Goal: Communication & Community: Answer question/provide support

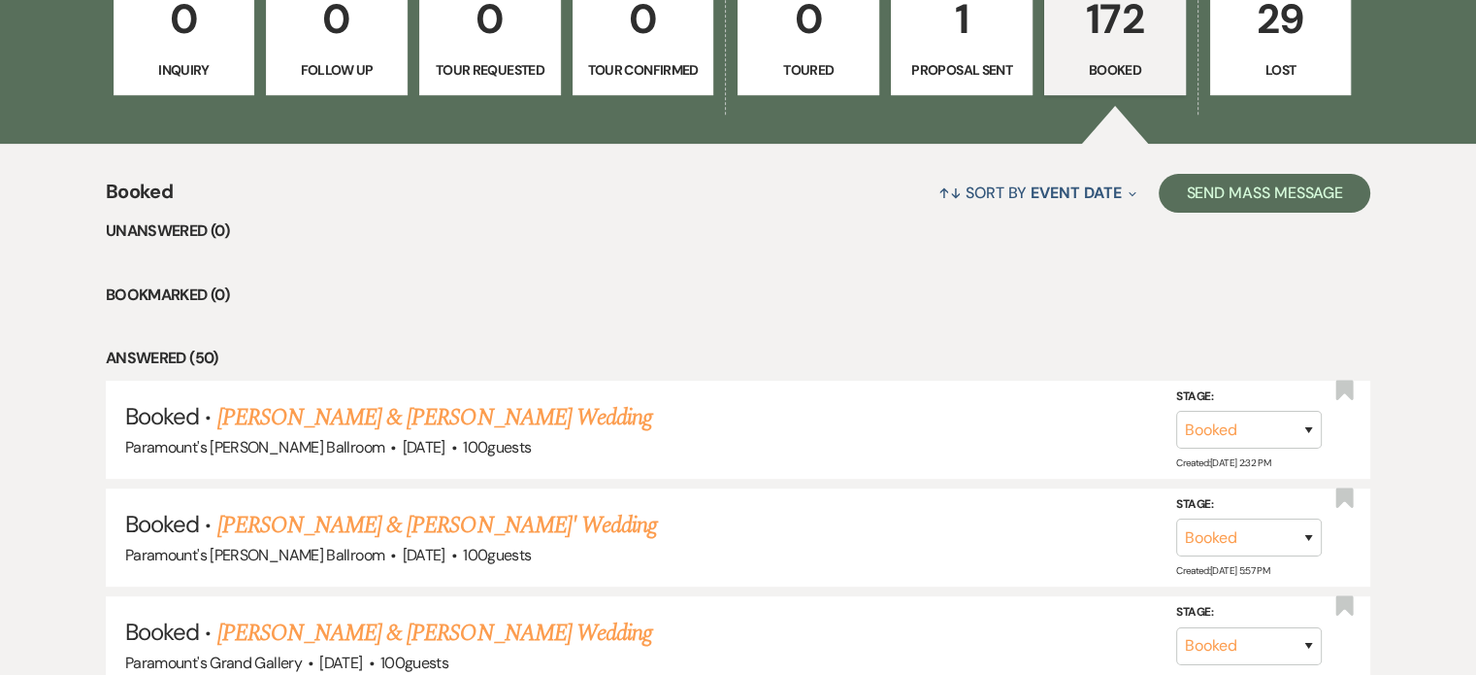
scroll to position [610, 0]
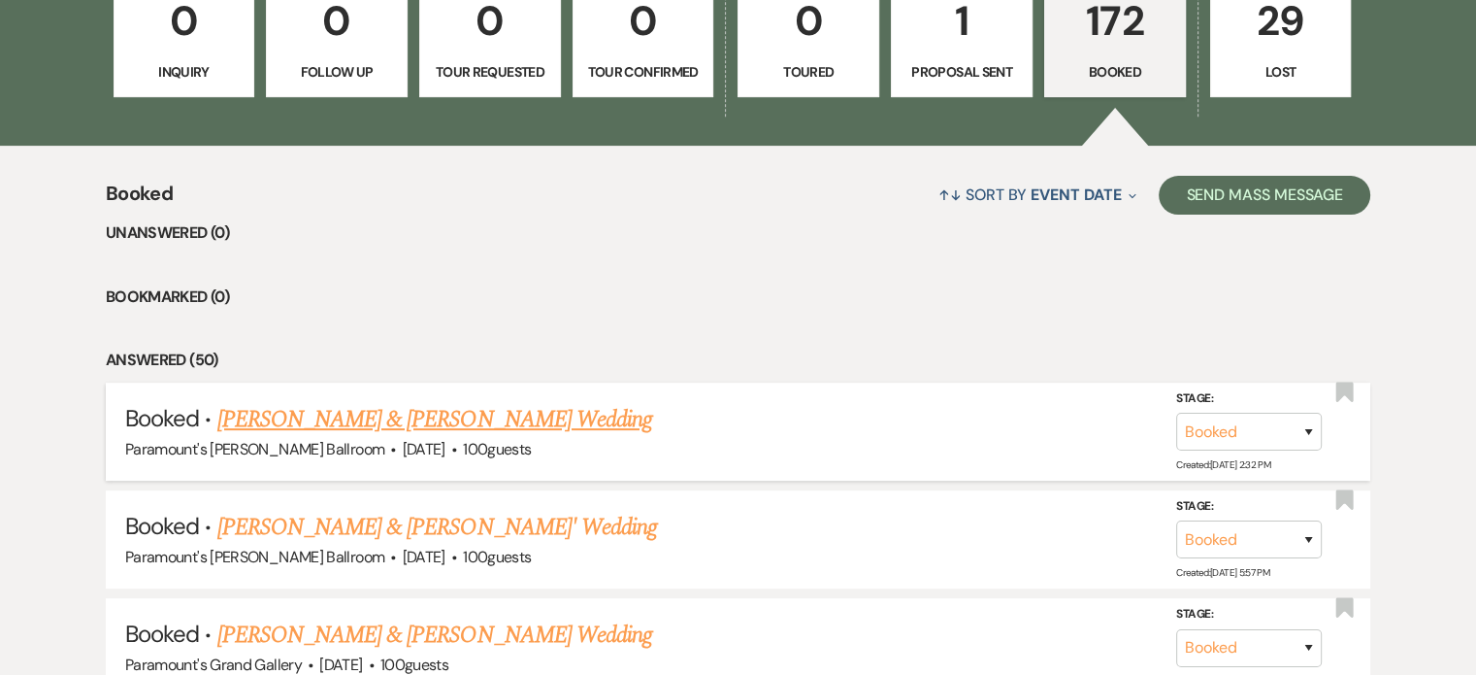
click at [489, 409] on link "[PERSON_NAME] & [PERSON_NAME] Wedding" at bounding box center [434, 419] width 435 height 35
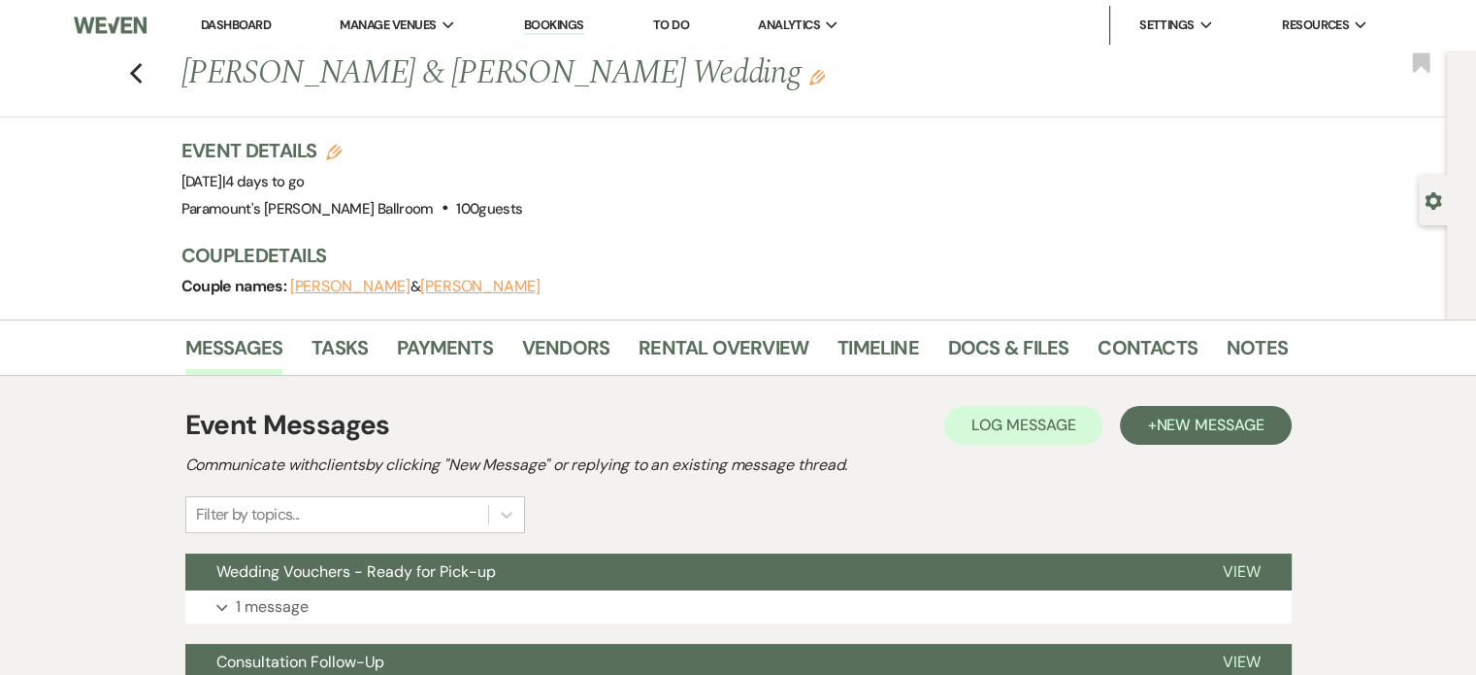
click at [489, 409] on div "Event Messages Log Log Message + New Message" at bounding box center [738, 425] width 1107 height 41
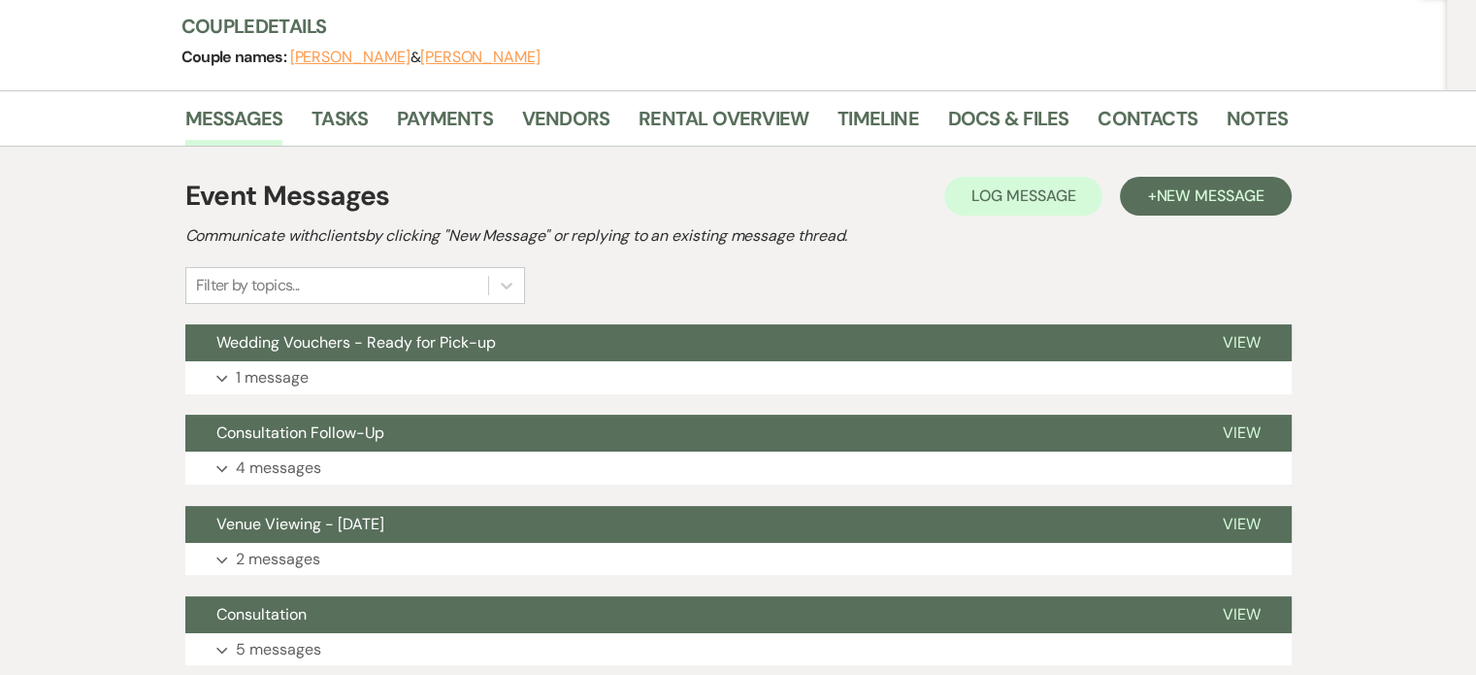
scroll to position [264, 0]
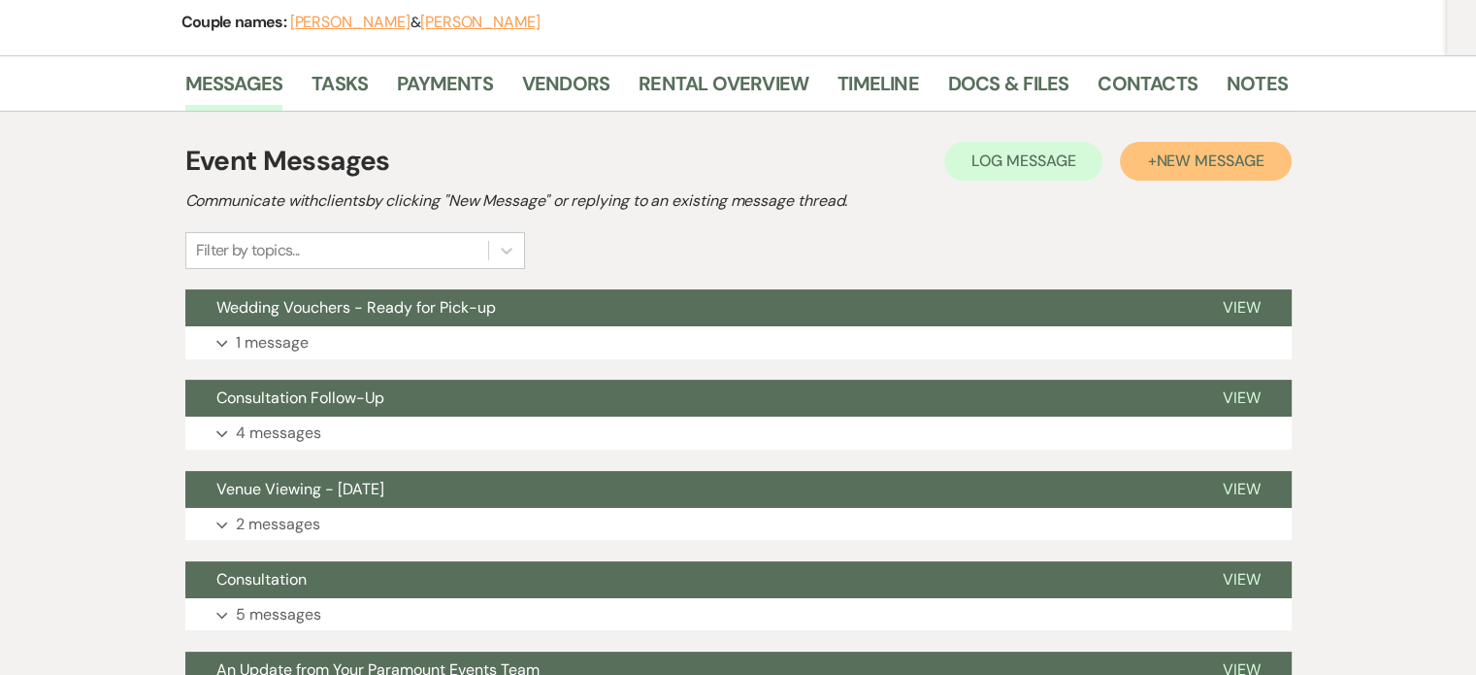
click at [1204, 176] on button "+ New Message" at bounding box center [1205, 161] width 171 height 39
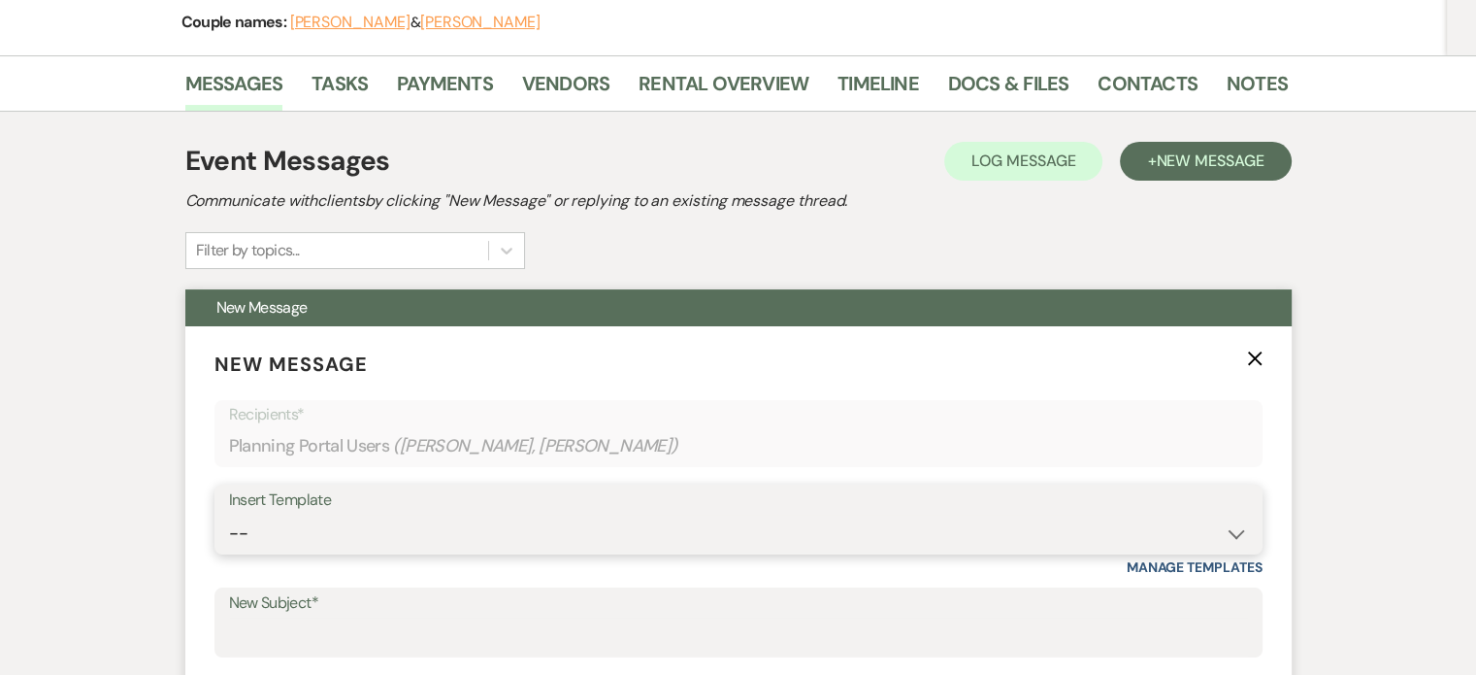
click at [754, 535] on select "-- Weven Planning Portal Introduction (Booked Events) 6 Month Consultation 9 Mo…" at bounding box center [738, 533] width 1019 height 38
select select "5927"
click at [229, 514] on select "-- Weven Planning Portal Introduction (Booked Events) 6 Month Consultation 9 Mo…" at bounding box center [738, 533] width 1019 height 38
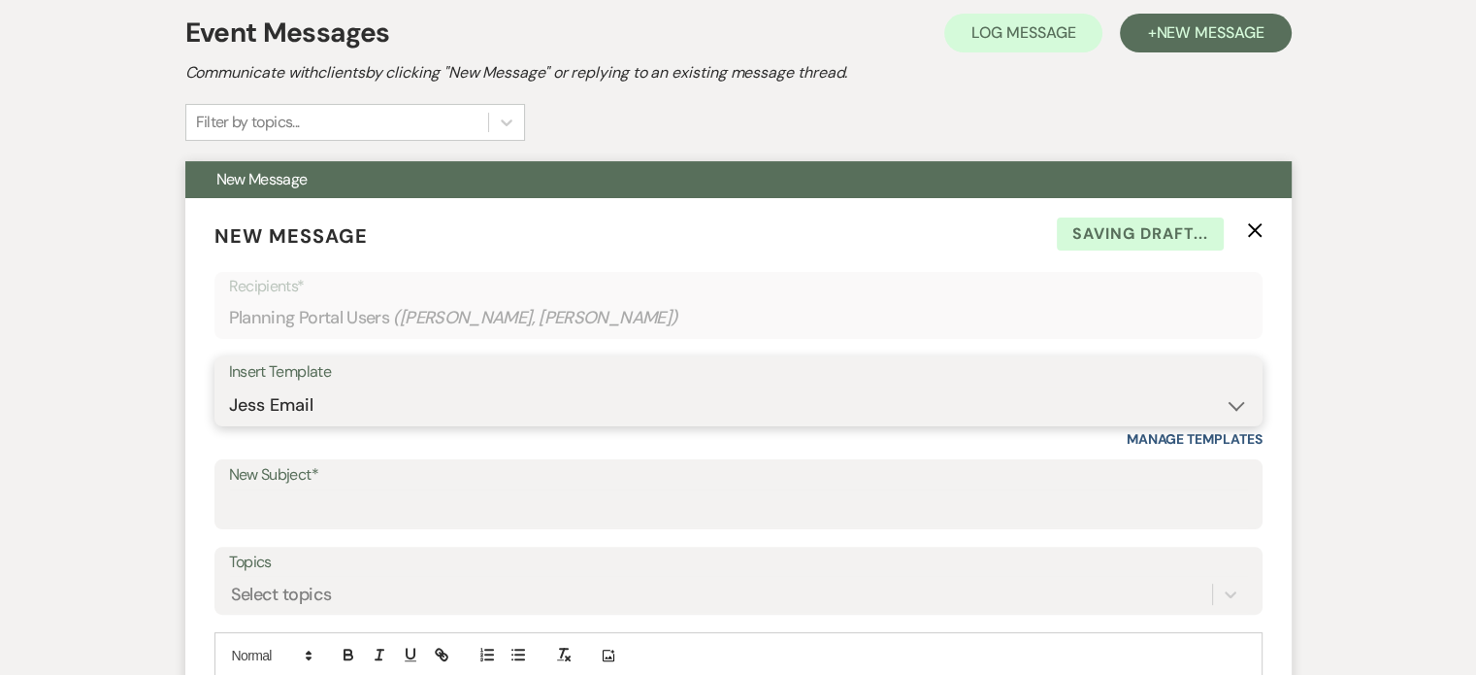
scroll to position [394, 0]
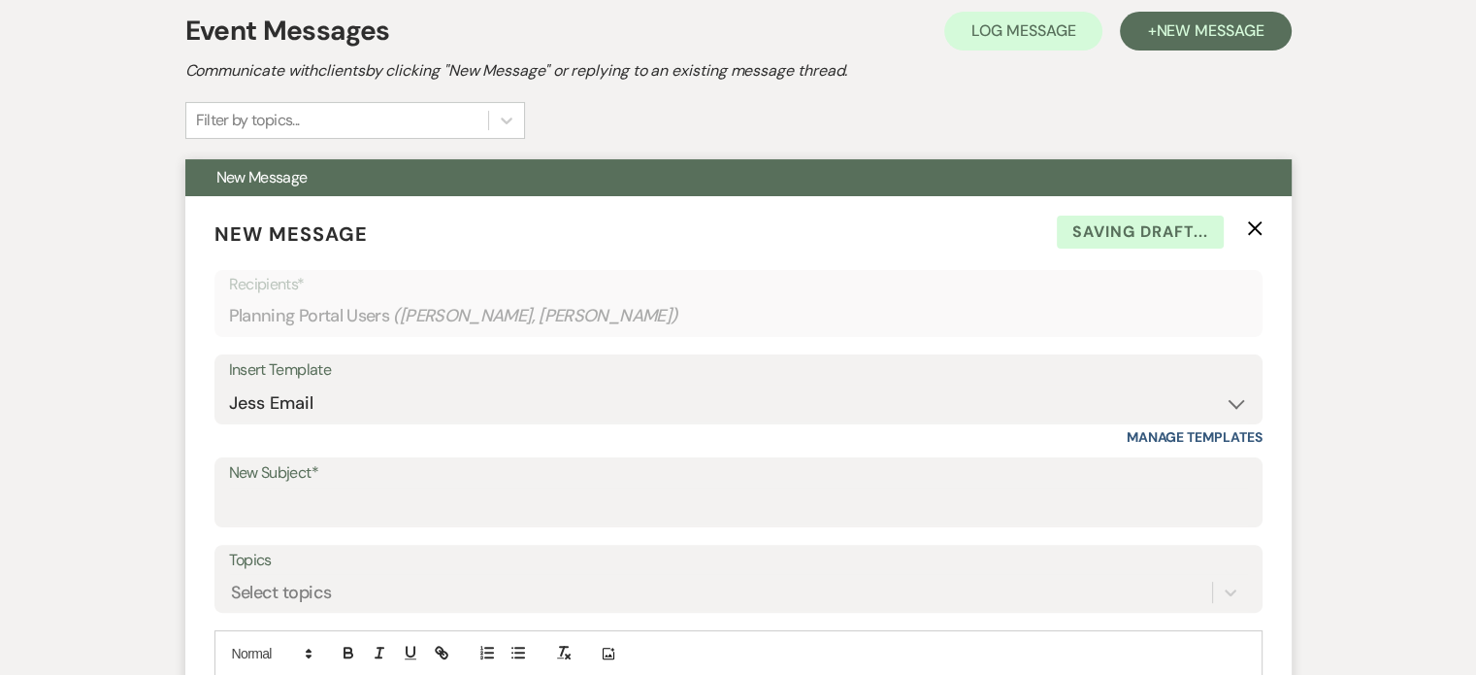
click at [645, 476] on label "New Subject*" at bounding box center [738, 473] width 1019 height 28
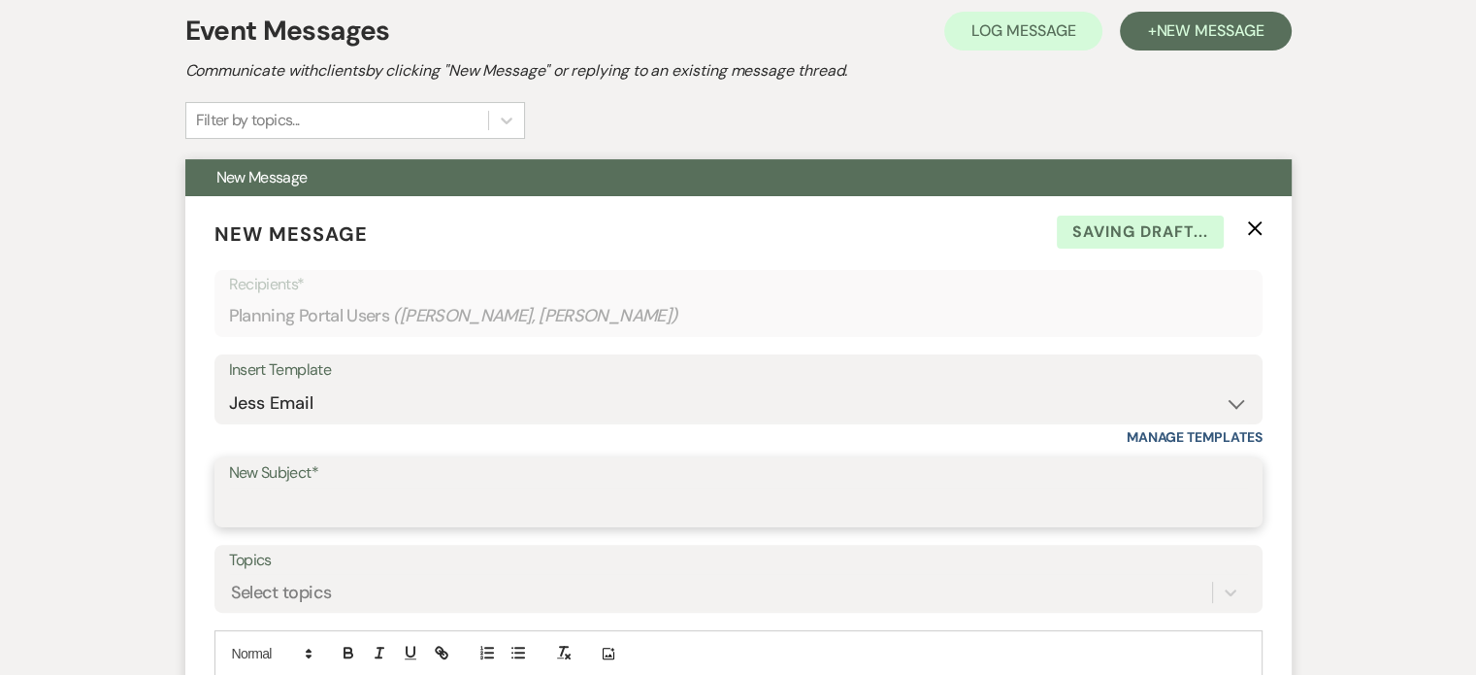
click at [645, 487] on input "New Subject*" at bounding box center [738, 506] width 1019 height 38
click at [229, 501] on input "Follow-up with Caterer" at bounding box center [738, 506] width 1019 height 38
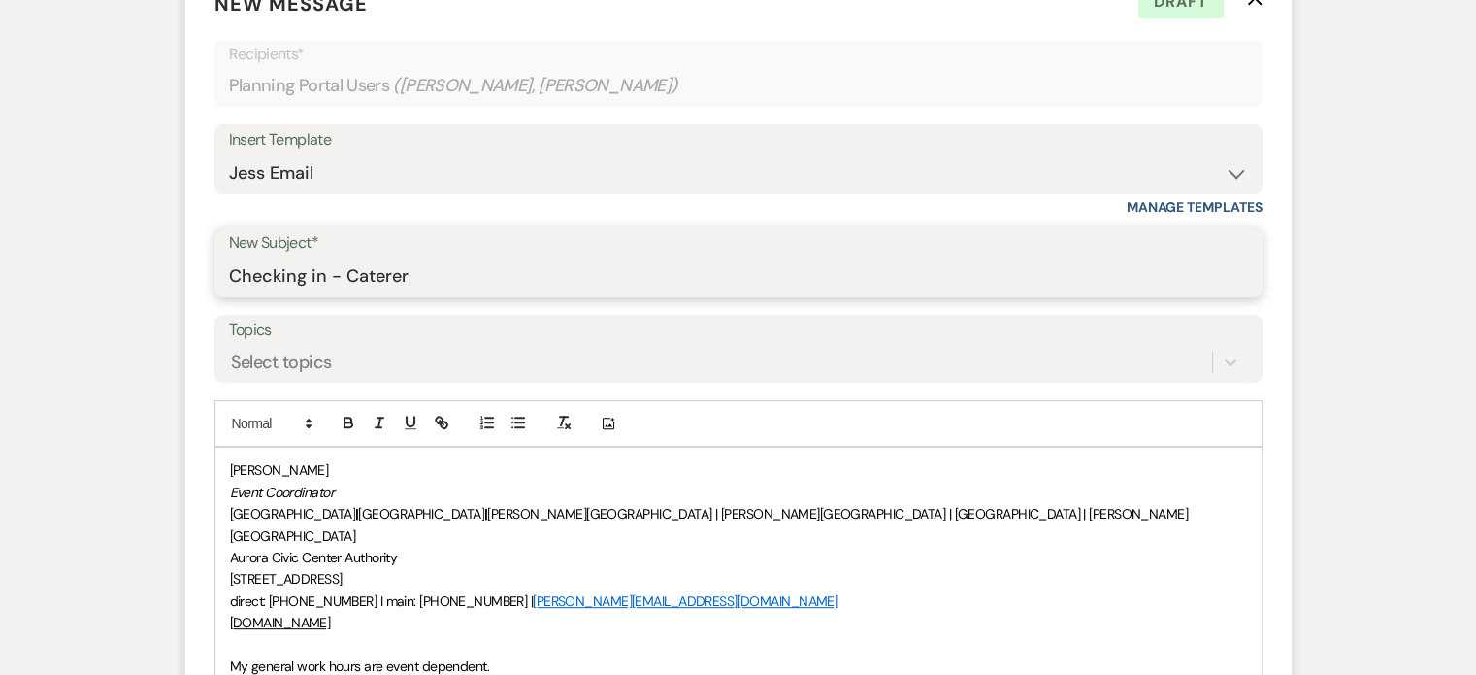
type input "Checking in - Caterer"
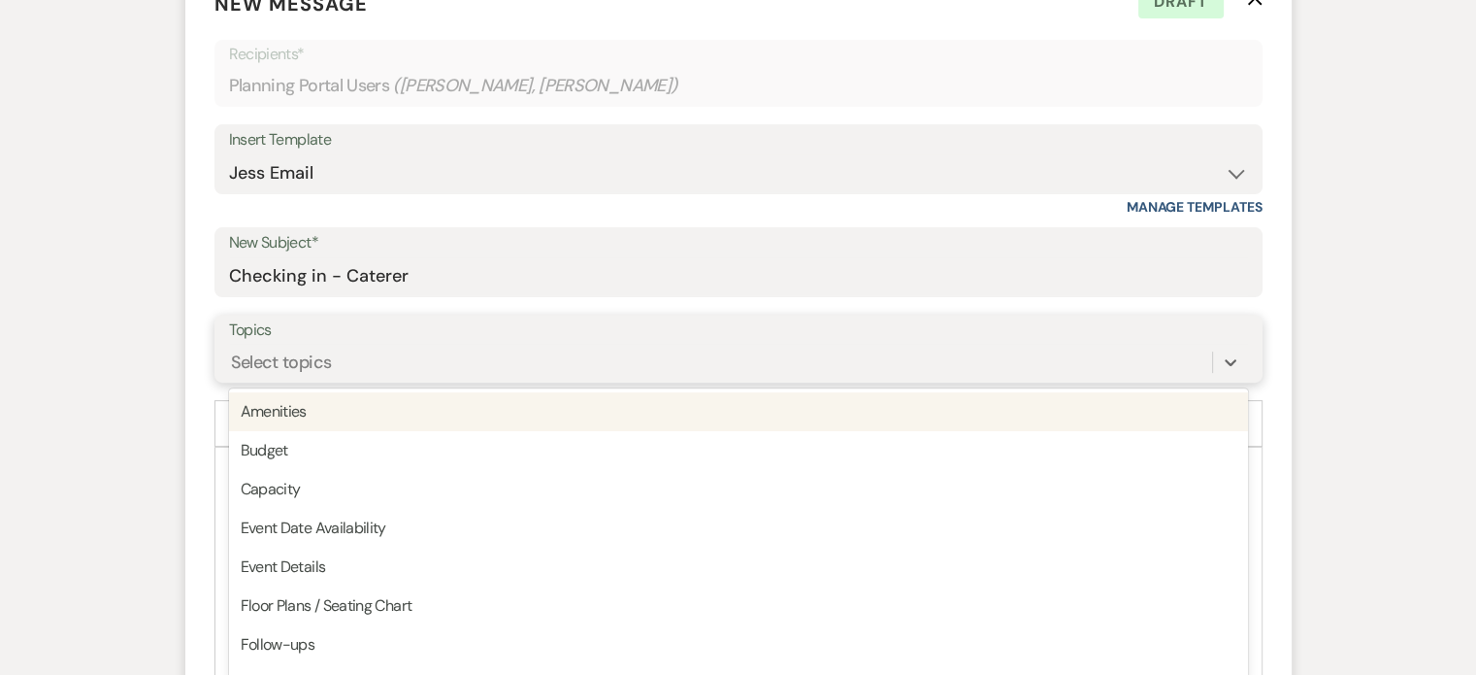
scroll to position [636, 0]
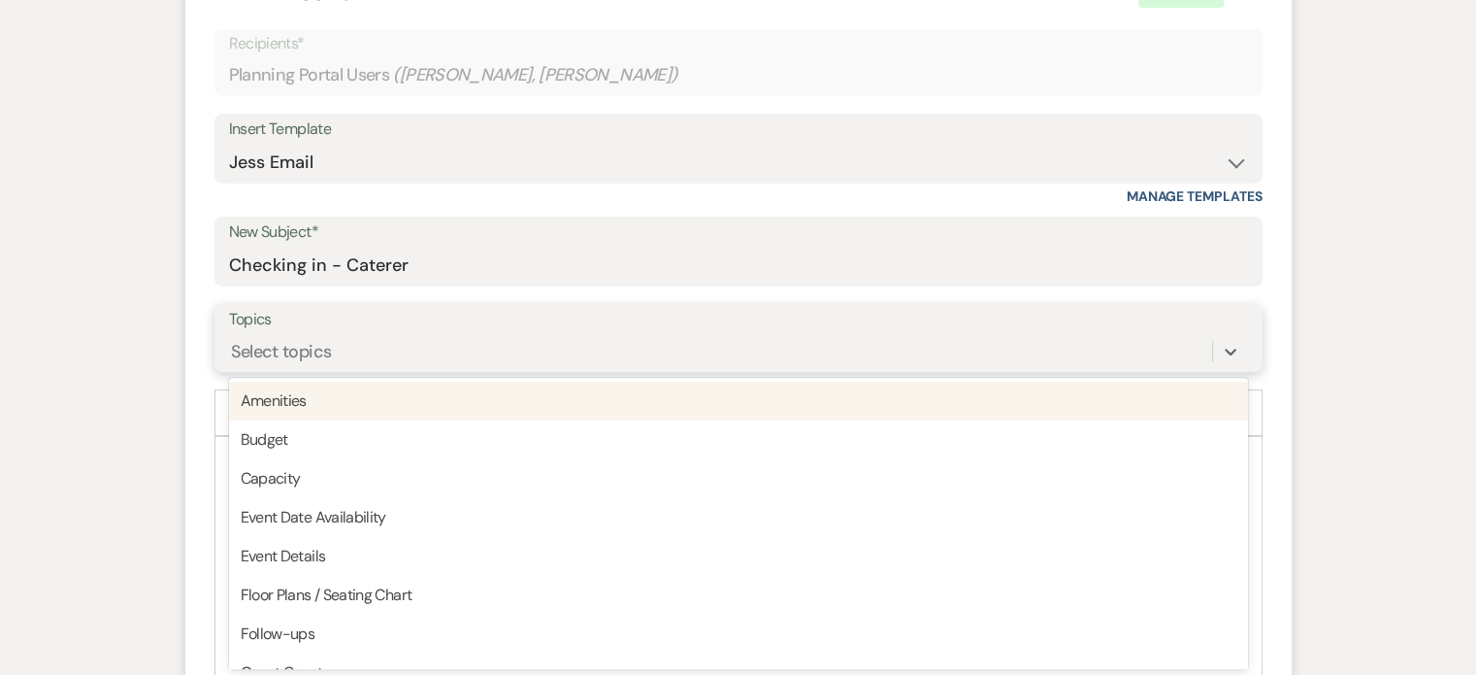
click at [454, 359] on div "Select topics" at bounding box center [720, 352] width 983 height 34
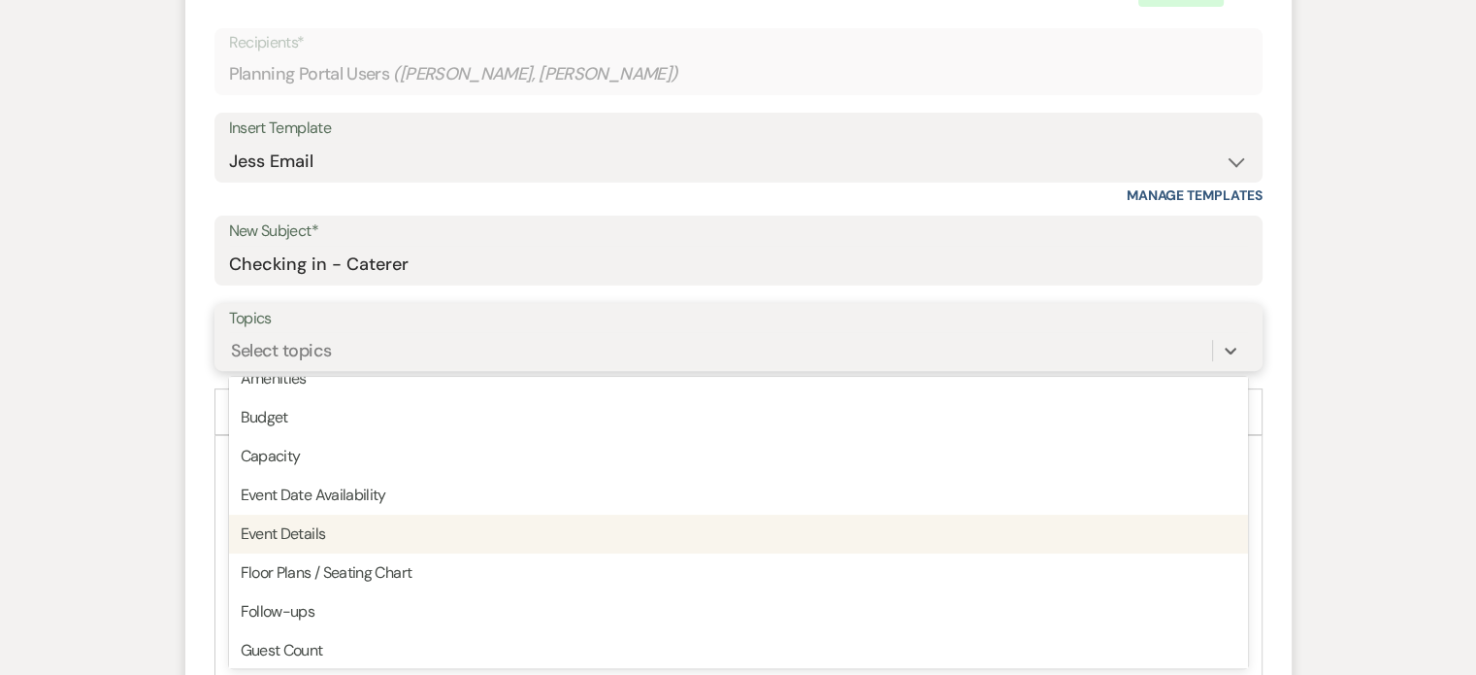
scroll to position [80, 0]
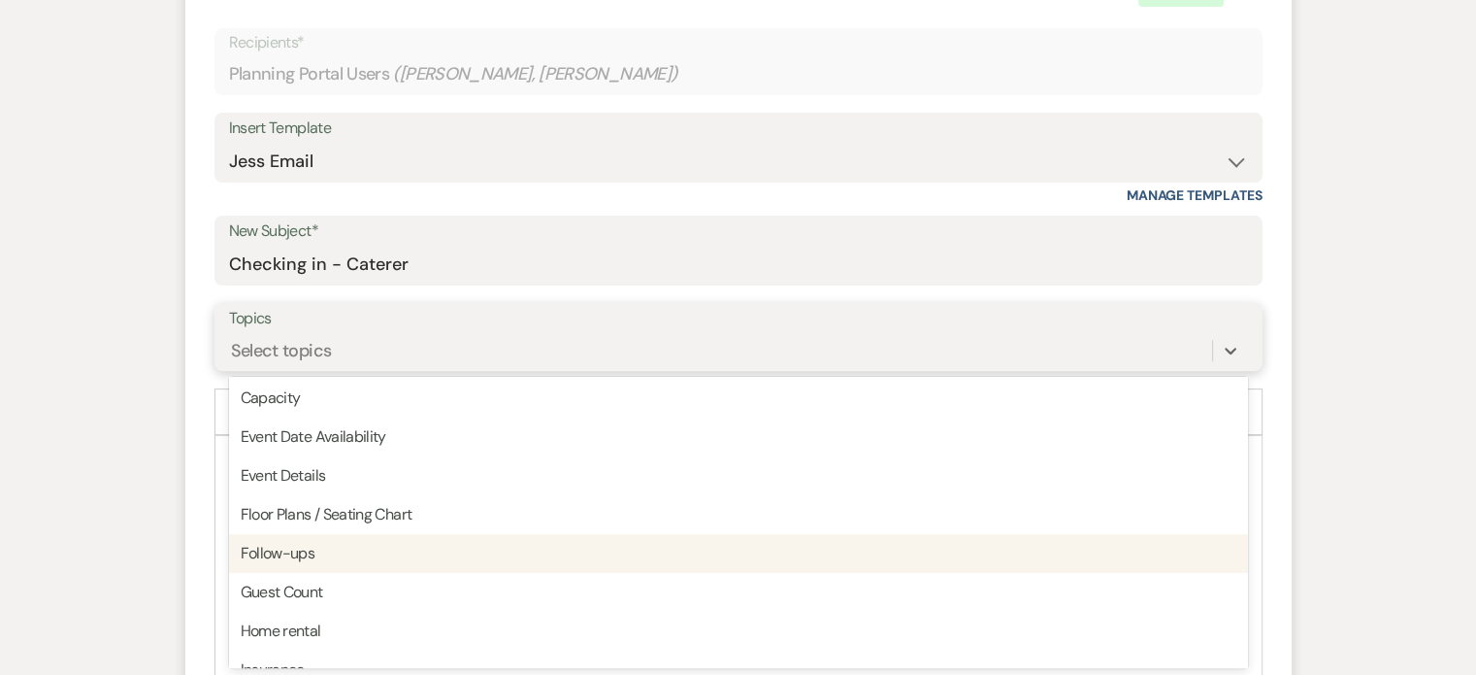
click at [459, 550] on div "Follow-ups" at bounding box center [738, 553] width 1019 height 39
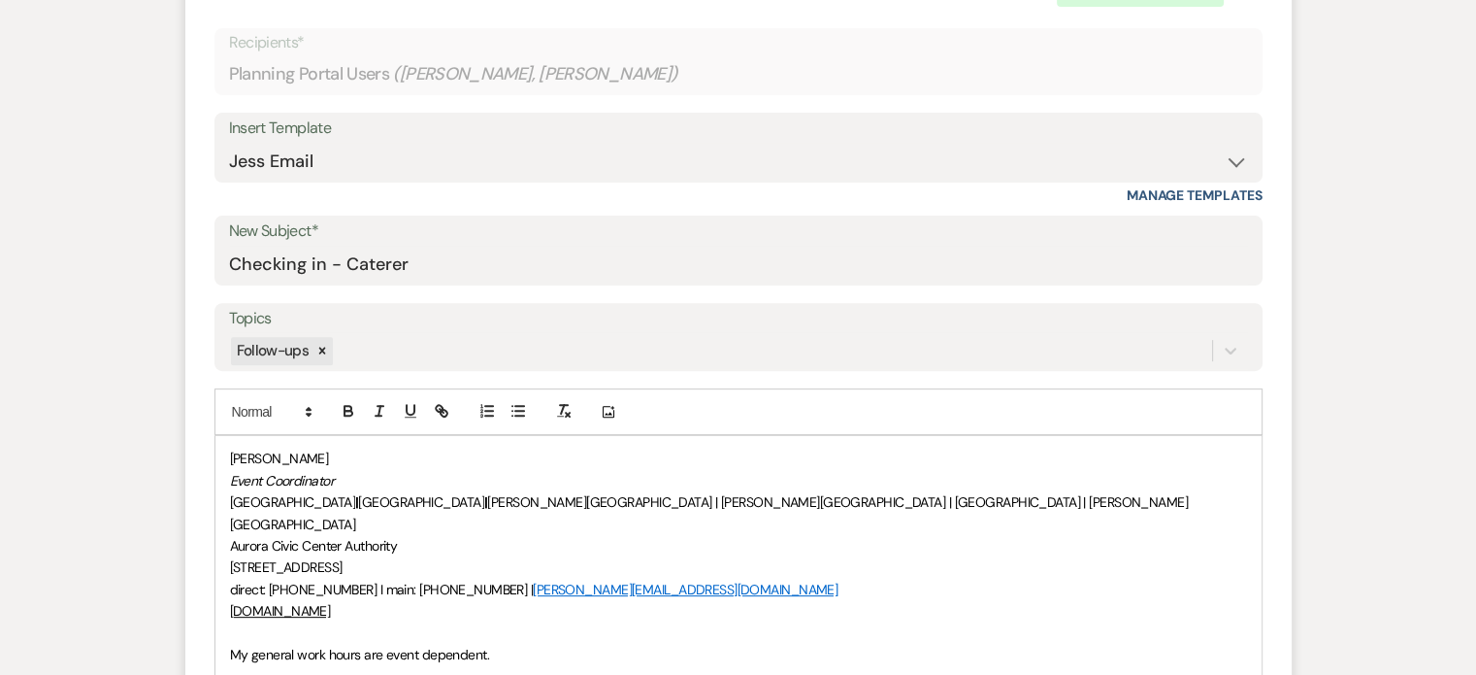
click at [225, 453] on div "[PERSON_NAME] Event Coordinator [GEOGRAPHIC_DATA] | [GEOGRAPHIC_DATA] | [PERSON…" at bounding box center [738, 556] width 1046 height 241
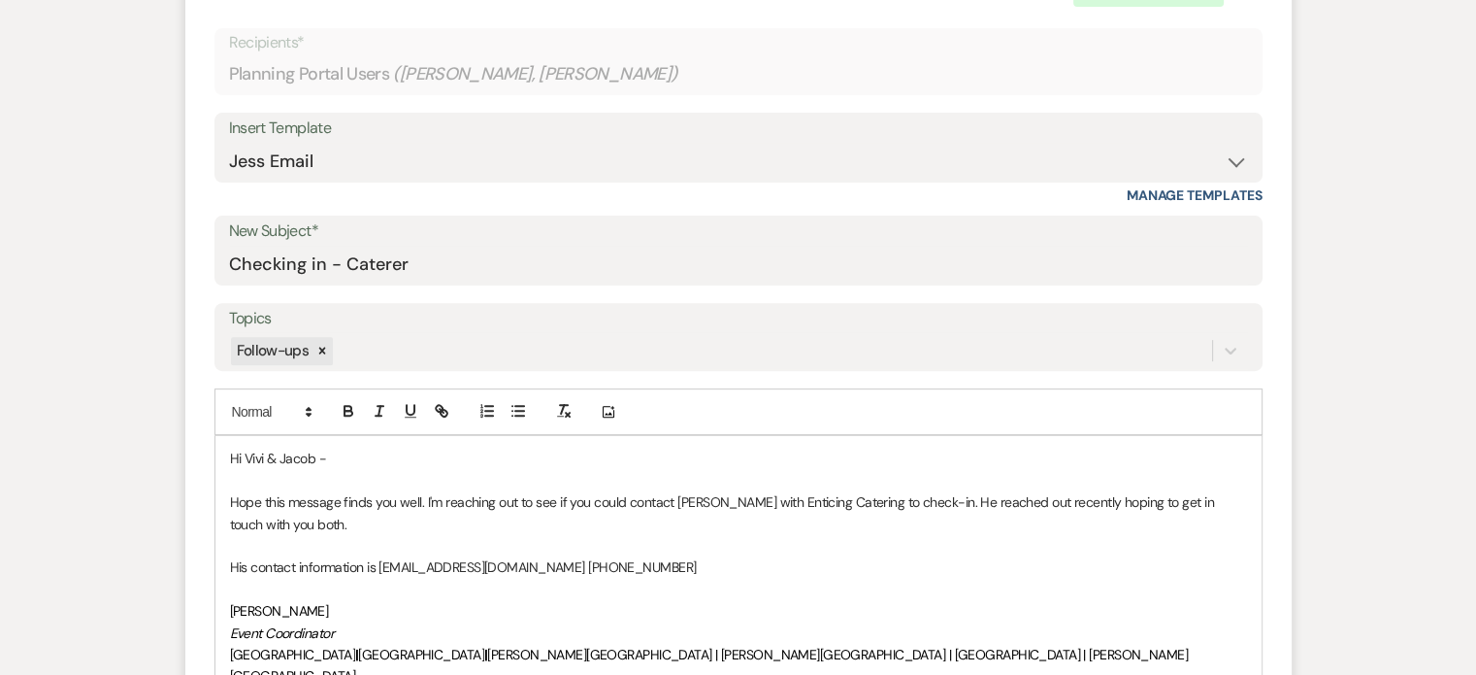
click at [559, 564] on p "His contact information is [EMAIL_ADDRESS][DOMAIN_NAME] [PHONE_NUMBER]" at bounding box center [738, 566] width 1017 height 21
click at [366, 565] on p "His contact information is [EMAIL_ADDRESS][DOMAIN_NAME] and phone number: [PHON…" at bounding box center [738, 566] width 1017 height 21
click at [727, 562] on p "His email is [EMAIL_ADDRESS][DOMAIN_NAME] and phone number: [PHONE_NUMBER]" at bounding box center [738, 566] width 1017 height 21
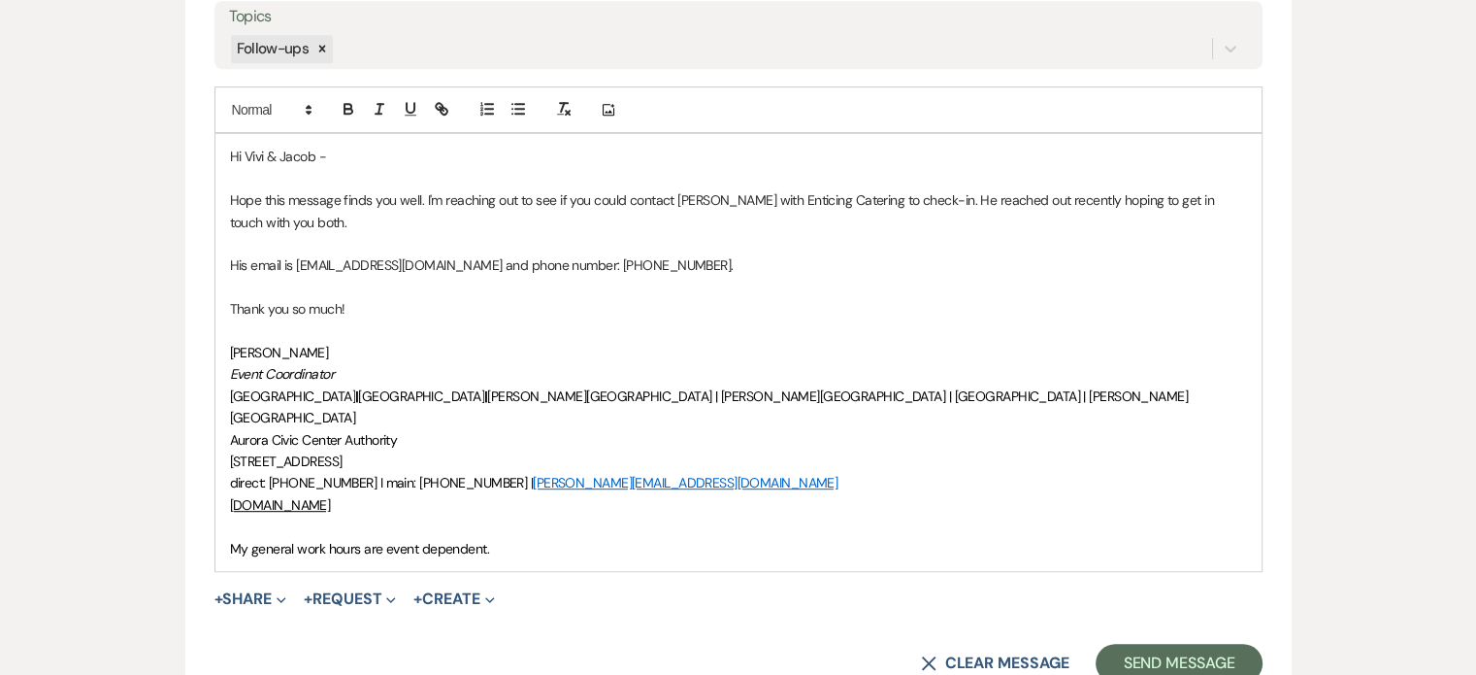
scroll to position [1226, 0]
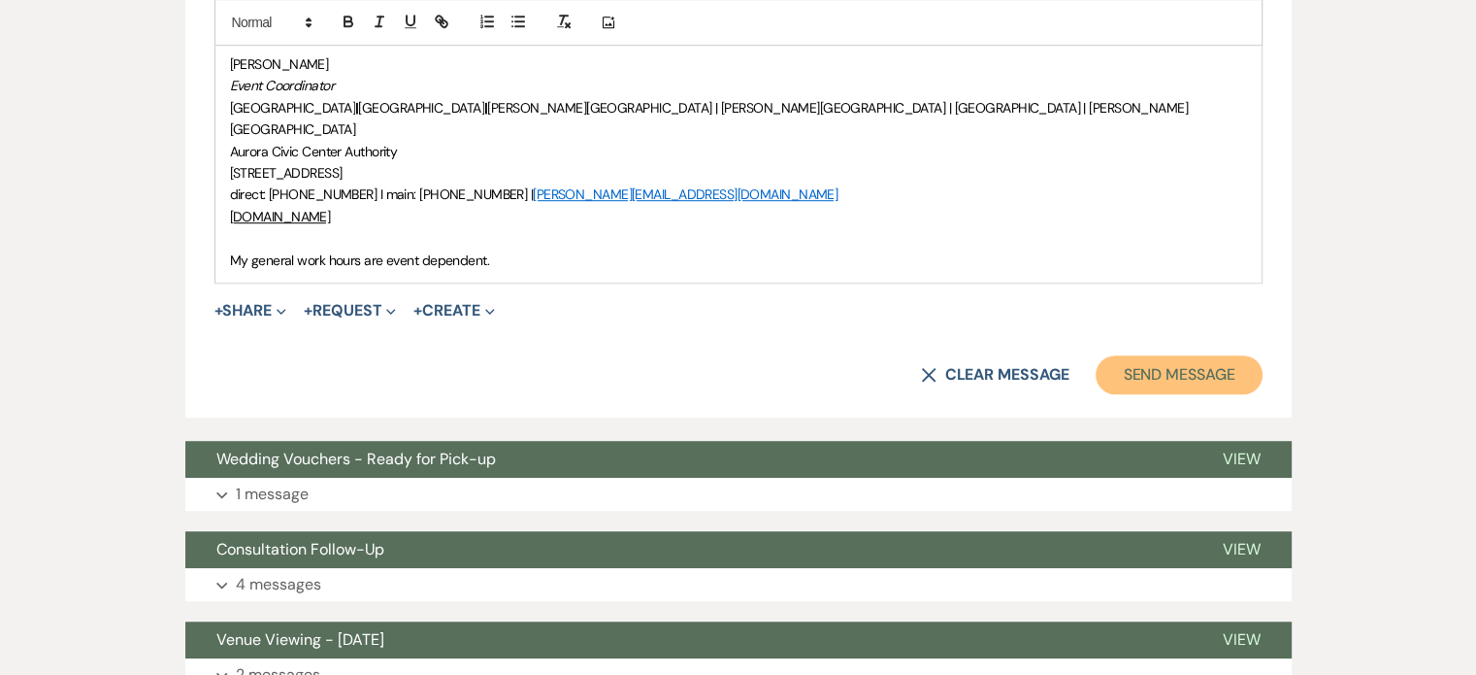
click at [1203, 356] on button "Send Message" at bounding box center [1179, 374] width 166 height 39
